Goal: Task Accomplishment & Management: Use online tool/utility

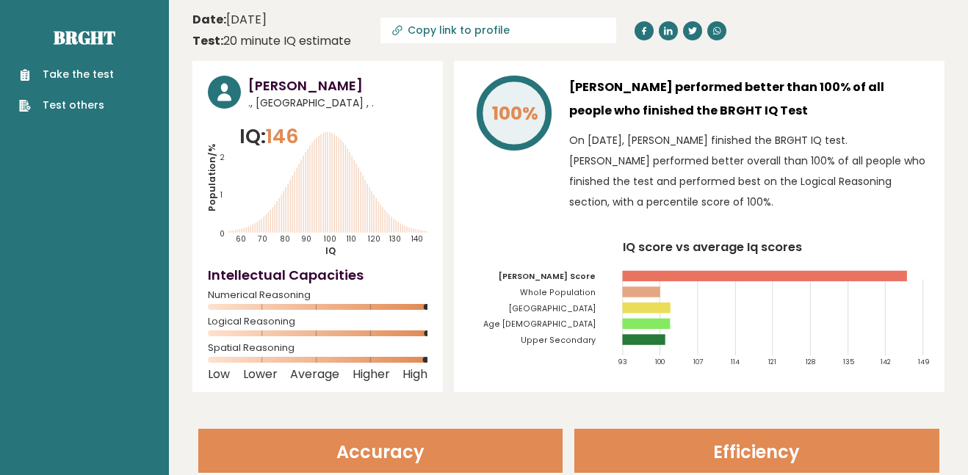
click at [105, 77] on link "Take the test" at bounding box center [66, 74] width 95 height 15
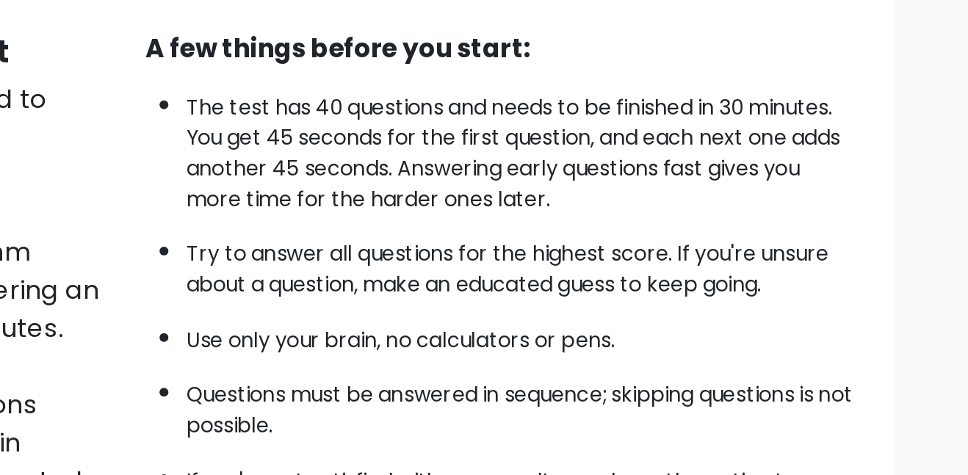
scroll to position [50, 0]
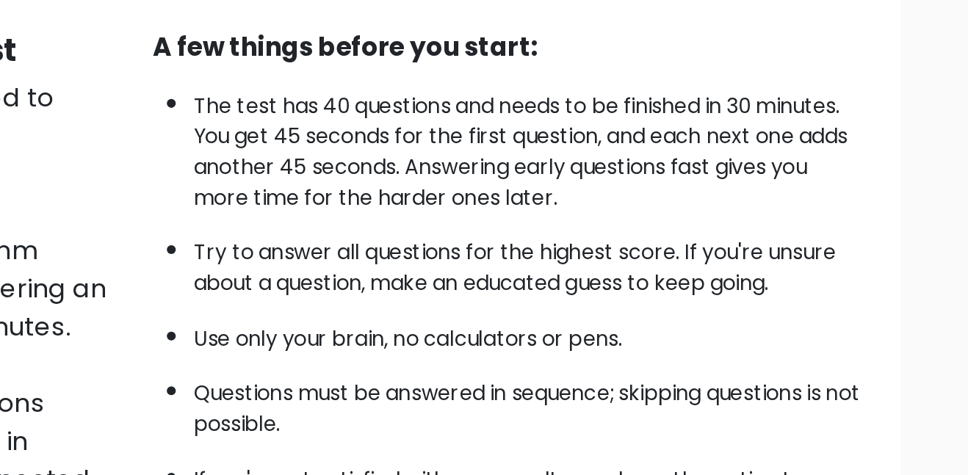
click at [827, 147] on li "The test has 40 questions and needs to be finished in 30 minutes. You get 45 se…" at bounding box center [710, 170] width 388 height 78
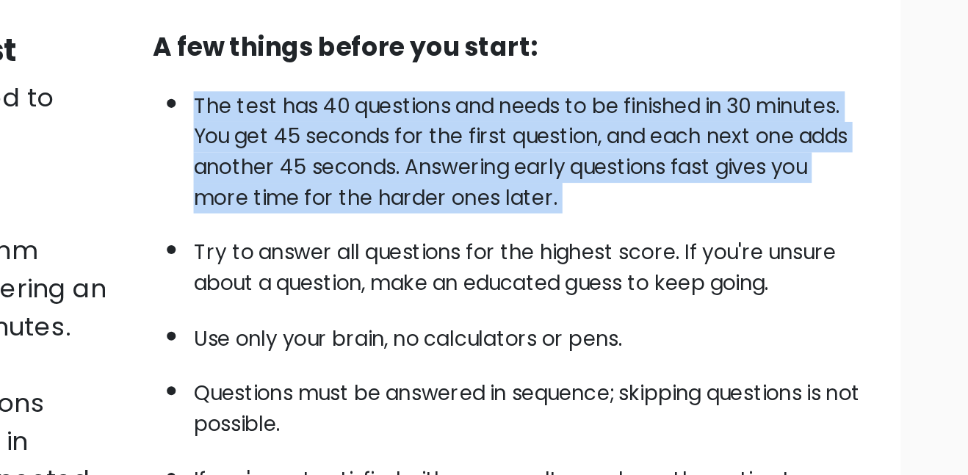
click at [825, 198] on li "The test has 40 questions and needs to be finished in 30 minutes. You get 45 se…" at bounding box center [710, 170] width 388 height 78
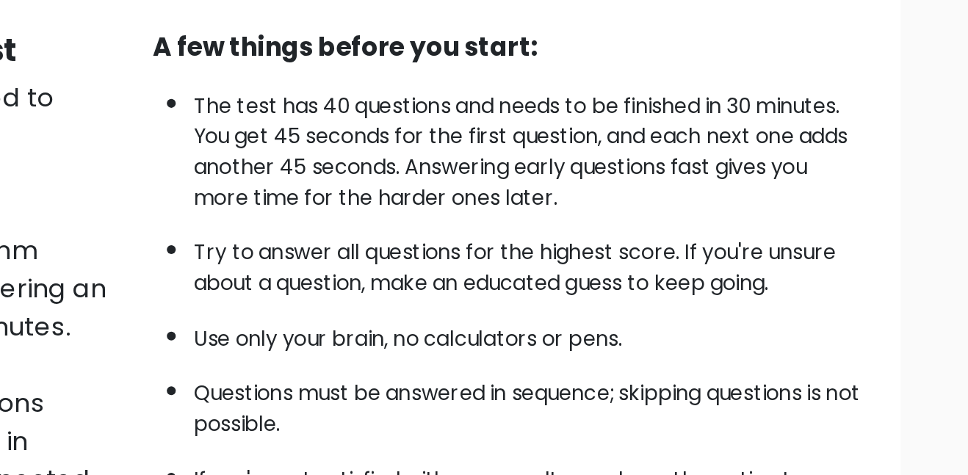
click at [825, 198] on li "The test has 40 questions and needs to be finished in 30 minutes. You get 45 se…" at bounding box center [710, 170] width 388 height 78
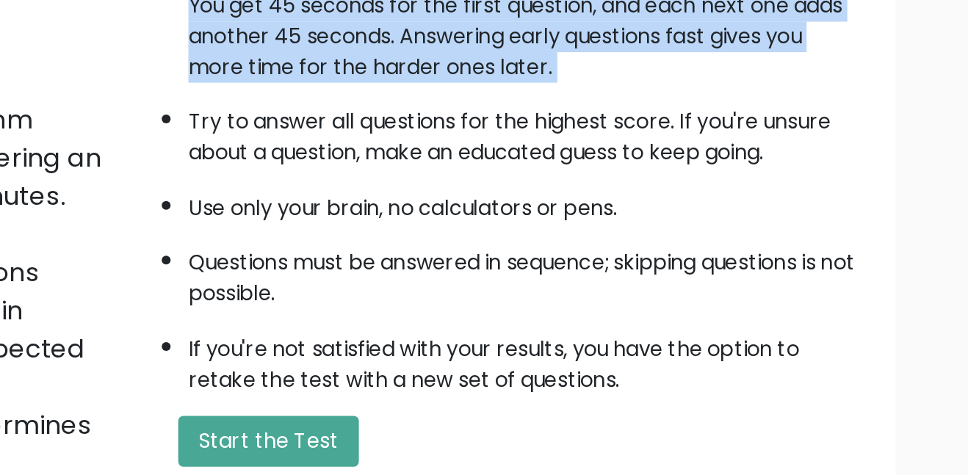
click at [845, 261] on ul "The test has 40 questions and needs to be finished in 30 minutes. You get 45 se…" at bounding box center [698, 260] width 411 height 258
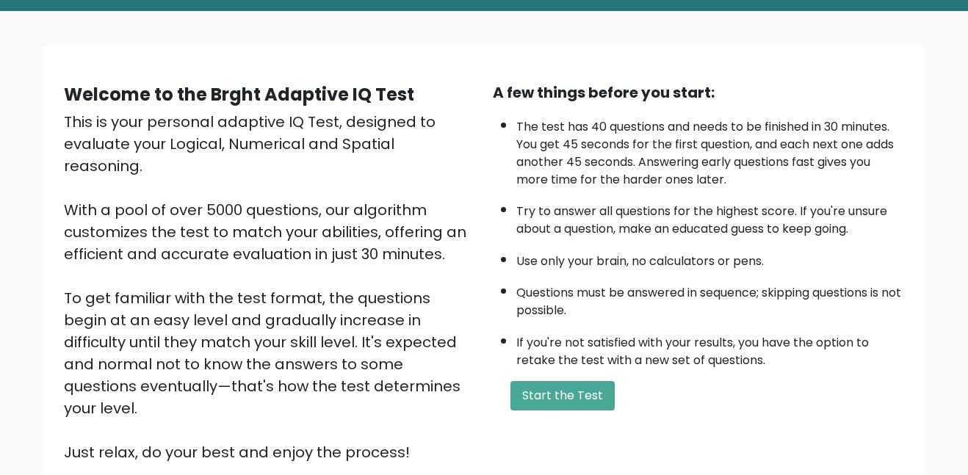
scroll to position [0, 0]
